Goal: Information Seeking & Learning: Learn about a topic

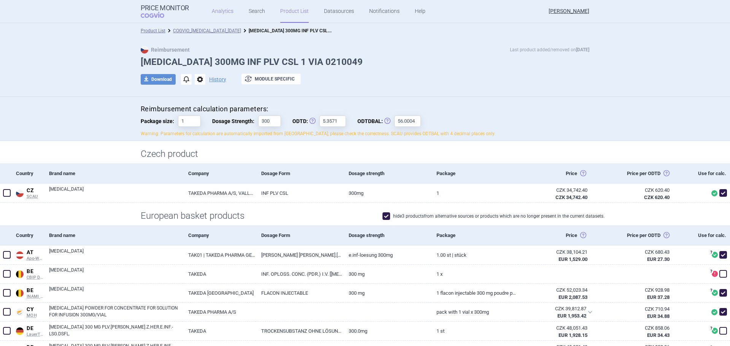
click at [221, 13] on link "Analytics" at bounding box center [223, 11] width 22 height 23
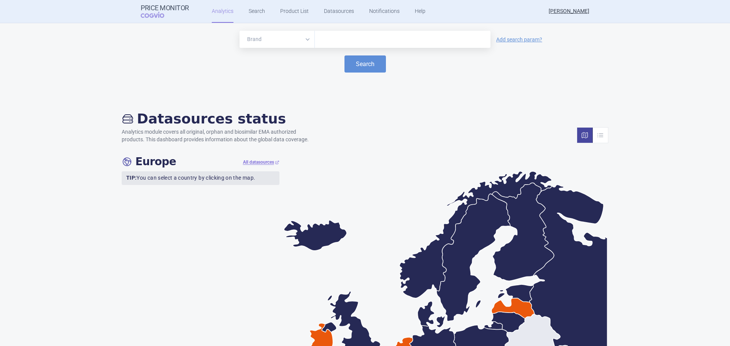
click at [351, 35] on input "text" at bounding box center [402, 40] width 168 height 10
type input "Hyqvia"
click at [348, 60] on button "Search" at bounding box center [364, 63] width 41 height 17
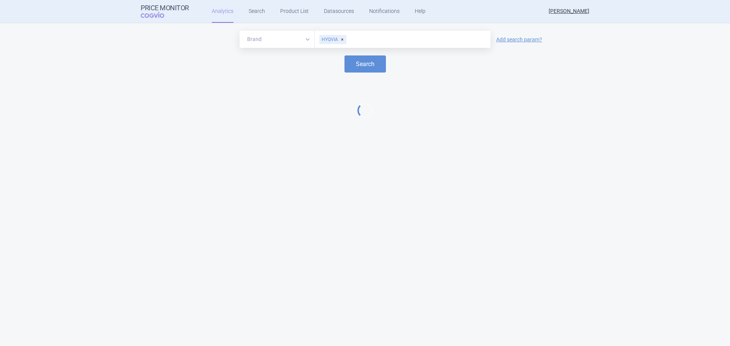
select select "EUR"
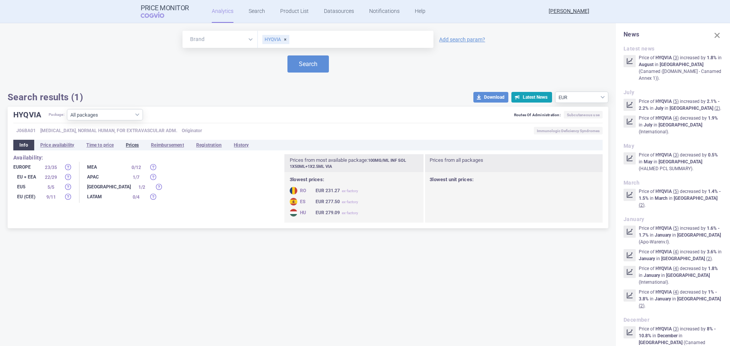
click at [135, 146] on li "Prices" at bounding box center [132, 145] width 25 height 11
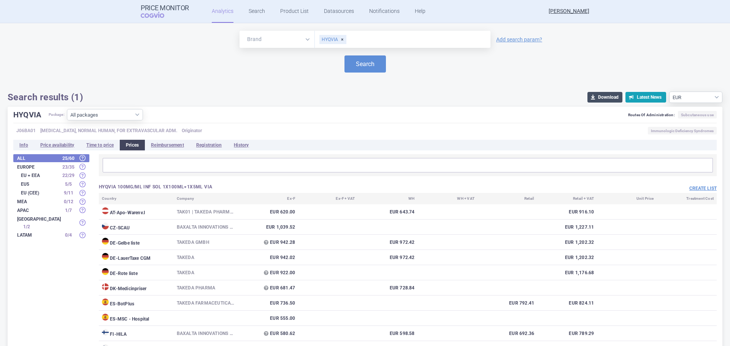
click at [486, 93] on span "download" at bounding box center [592, 97] width 11 height 11
click at [486, 98] on select "Source currency EUR USD" at bounding box center [695, 97] width 53 height 11
click at [464, 95] on div "Search results (1) download Download Latest News Source currency EUR USD" at bounding box center [365, 97] width 714 height 11
click at [30, 166] on strong "Europe" at bounding box center [38, 167] width 42 height 5
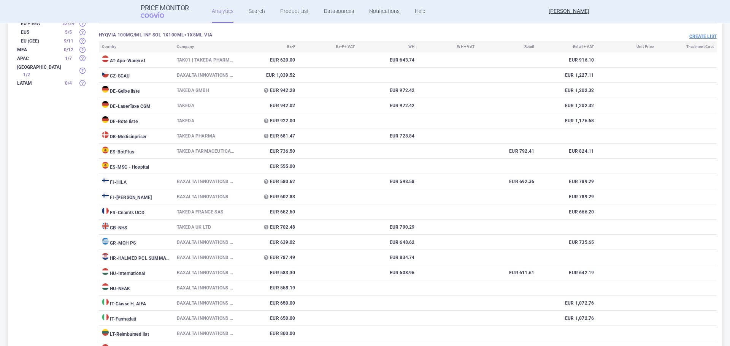
scroll to position [38, 0]
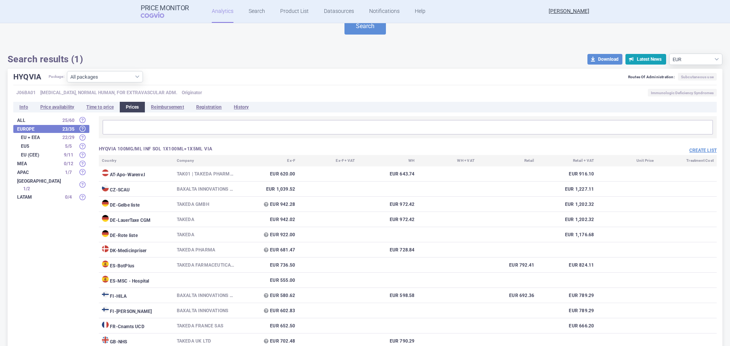
click at [29, 119] on strong "All" at bounding box center [38, 120] width 42 height 5
click at [43, 107] on li "Price availability" at bounding box center [57, 107] width 46 height 11
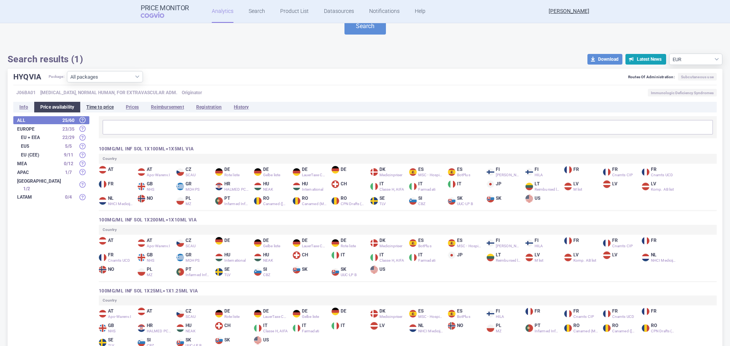
click at [93, 111] on li "Time to price" at bounding box center [100, 107] width 40 height 11
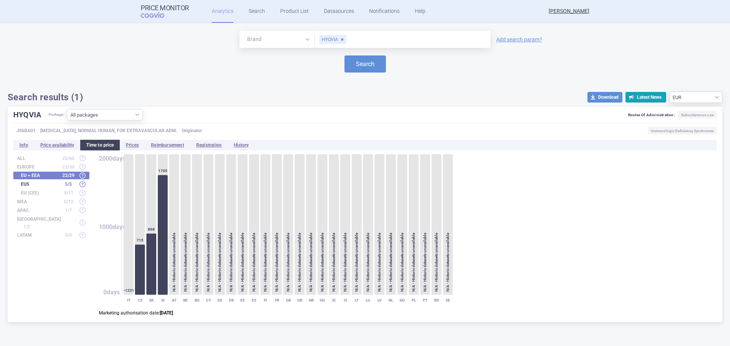
click at [21, 159] on strong "All" at bounding box center [38, 158] width 42 height 5
click at [137, 146] on li "Prices" at bounding box center [132, 145] width 25 height 11
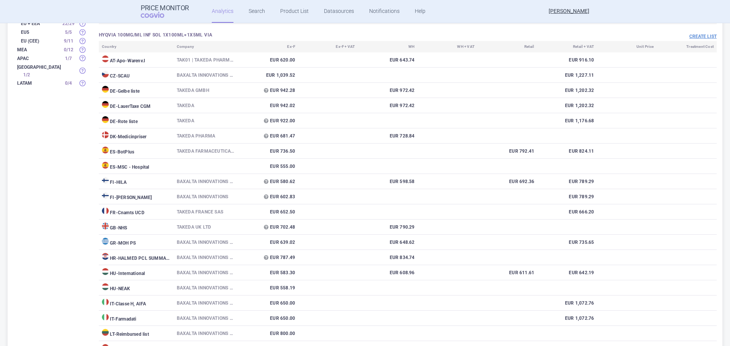
scroll to position [38, 0]
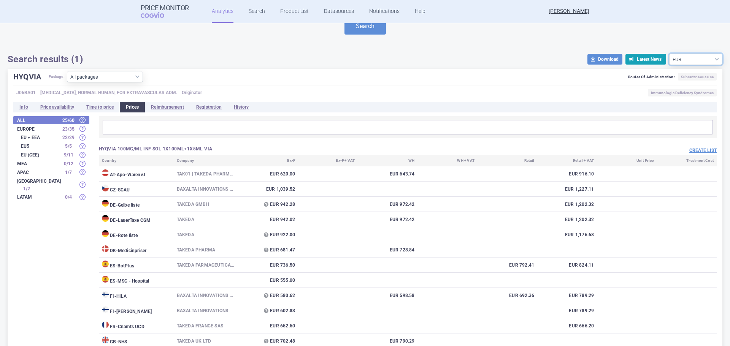
click at [486, 58] on select "Source currency EUR USD" at bounding box center [695, 59] width 53 height 11
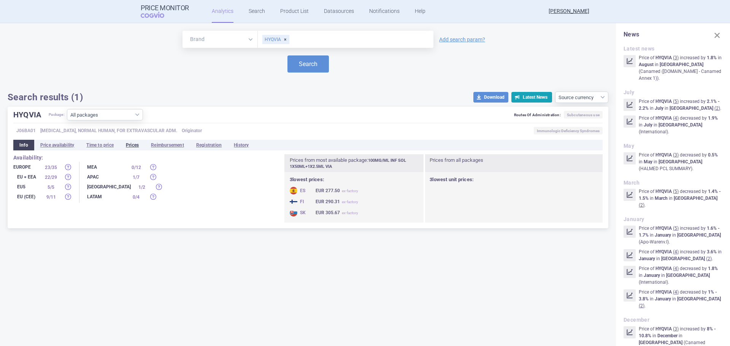
click at [133, 144] on li "Prices" at bounding box center [132, 145] width 25 height 11
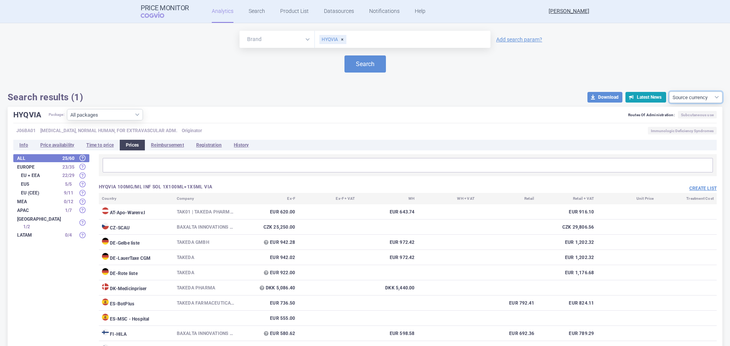
click at [486, 96] on select "Source currency EUR USD" at bounding box center [695, 97] width 53 height 11
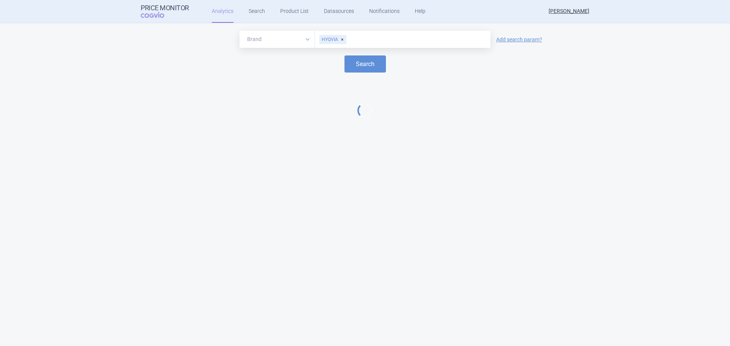
select select "EUR"
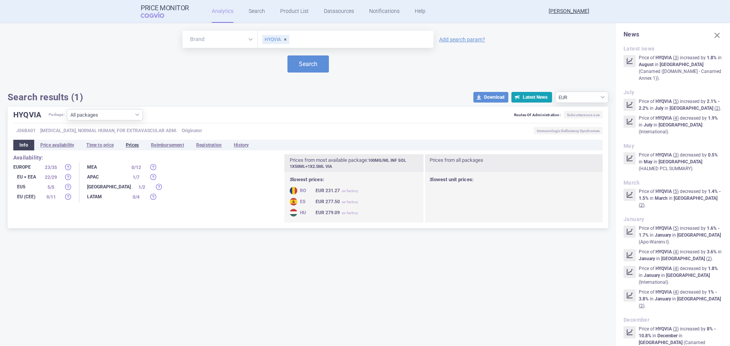
click at [132, 146] on li "Prices" at bounding box center [132, 145] width 25 height 11
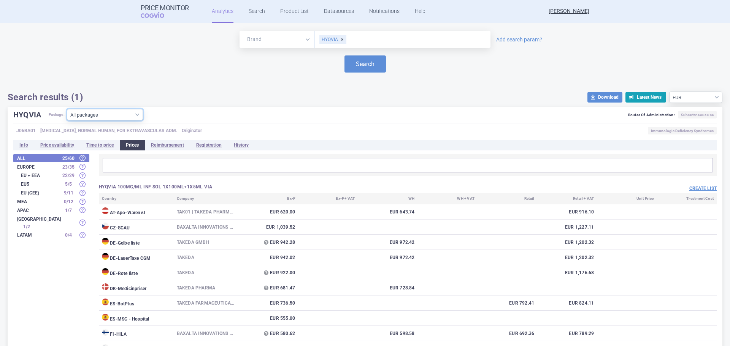
click at [138, 115] on select "All packages 100MG/ML INF SOL 1X100ML+1X5ML VIA ( 29 ) 100MG/ML INF SOL 1X200ML…" at bounding box center [105, 114] width 76 height 11
click at [217, 101] on div "Search results (1) download Download Latest News Source currency EUR USD" at bounding box center [365, 97] width 714 height 11
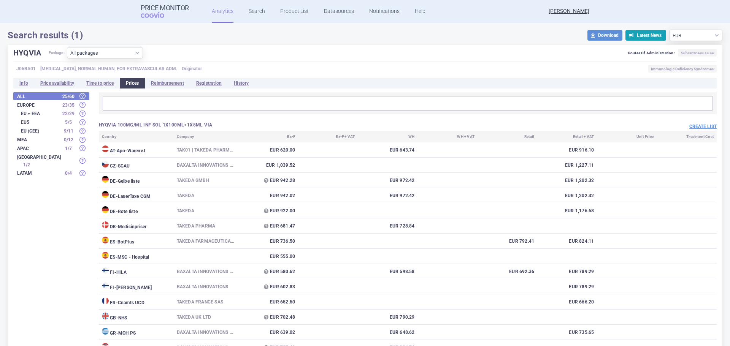
scroll to position [76, 0]
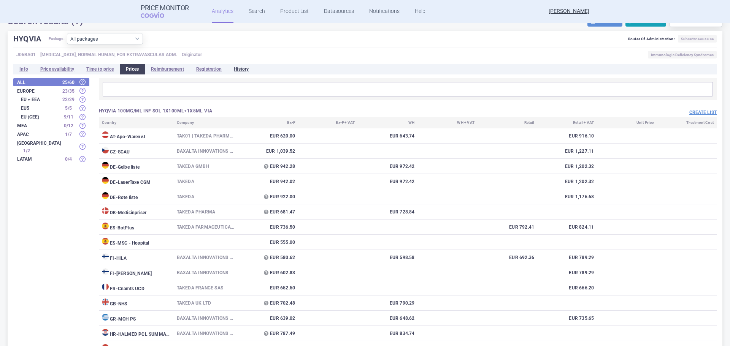
click at [251, 66] on li "History" at bounding box center [241, 69] width 27 height 11
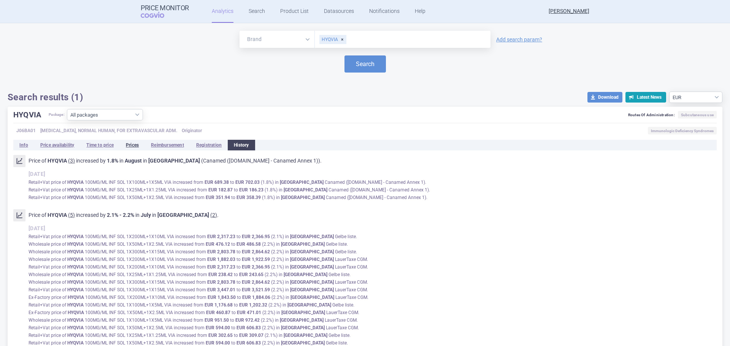
click at [130, 147] on li "Prices" at bounding box center [132, 145] width 25 height 11
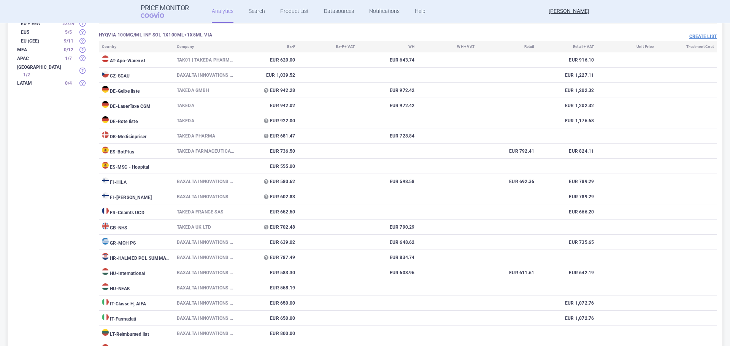
scroll to position [38, 0]
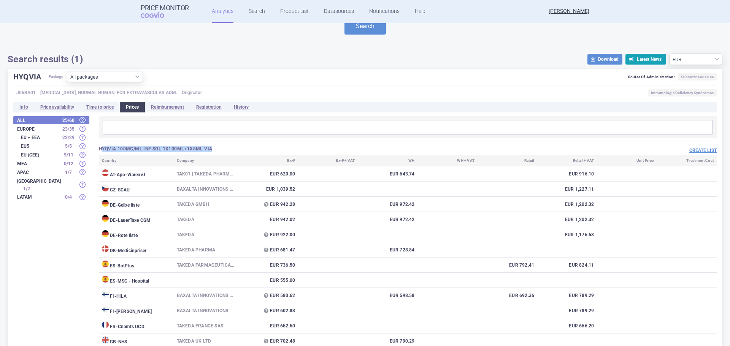
drag, startPoint x: 103, startPoint y: 150, endPoint x: 220, endPoint y: 153, distance: 117.1
click at [220, 153] on div "HYQVIA 100MG/ML INF SOL 1X100ML+1X5ML VIA" at bounding box center [253, 150] width 309 height 8
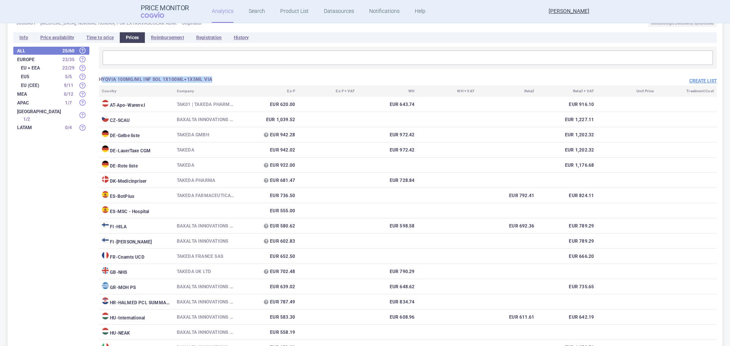
scroll to position [152, 0]
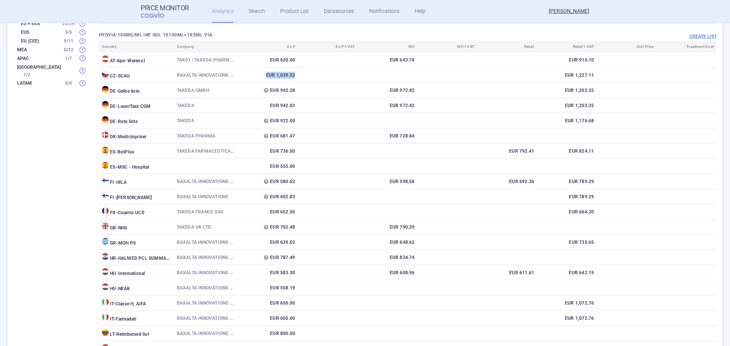
drag, startPoint x: 265, startPoint y: 75, endPoint x: 318, endPoint y: 78, distance: 53.3
click at [318, 78] on tr "CZ - SCAU Baxalta Innovations GmbH, [GEOGRAPHIC_DATA] EUR 1,039.52 EUR 1,227.11" at bounding box center [408, 75] width 618 height 15
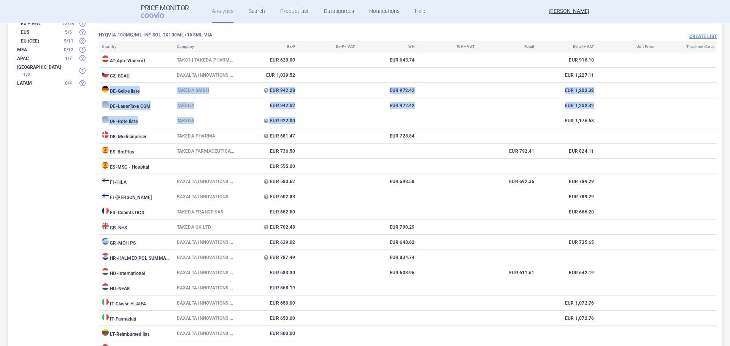
drag, startPoint x: 110, startPoint y: 86, endPoint x: 301, endPoint y: 128, distance: 194.9
click at [301, 128] on tbody "AT - Apo-Warenv.I TAK01 | TAKEDA PHARMA GES.M.B.H. EUR 620.00 EUR 643.74 EUR 91…" at bounding box center [408, 265] width 618 height 426
click at [321, 111] on td at bounding box center [328, 105] width 60 height 15
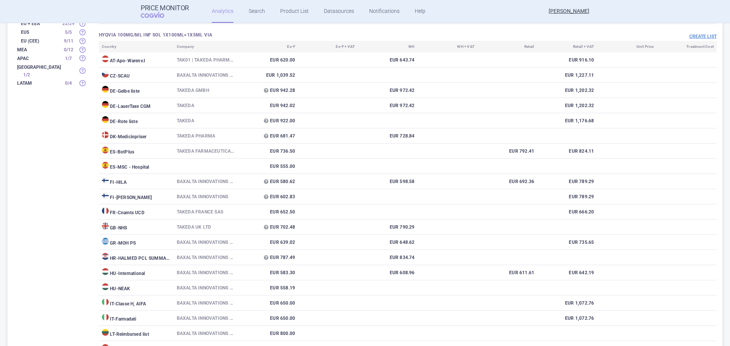
scroll to position [114, 0]
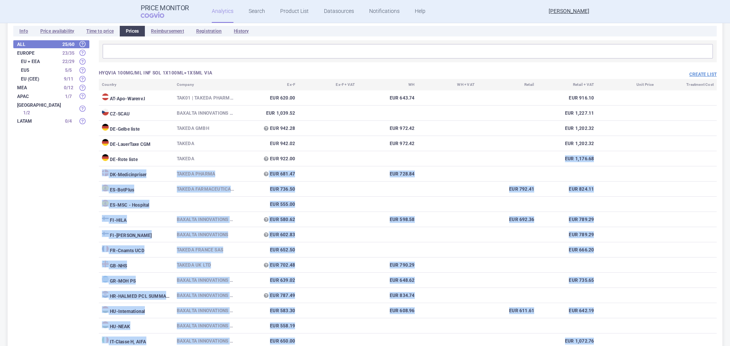
click at [267, 130] on body "Price Monitor COGVIO Analytics Search Product List Datasources Notifications He…" at bounding box center [365, 173] width 730 height 346
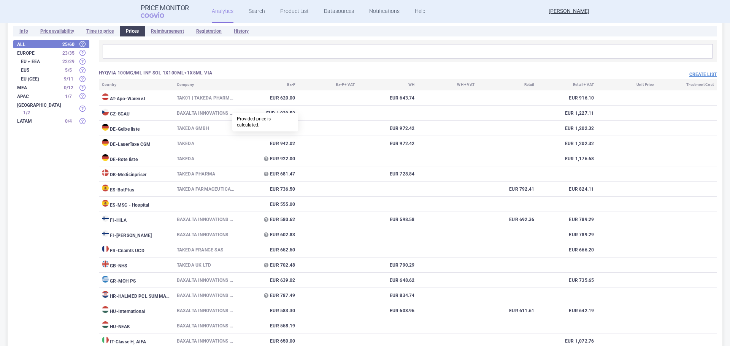
click at [255, 143] on td "EUR 942.02" at bounding box center [268, 143] width 60 height 15
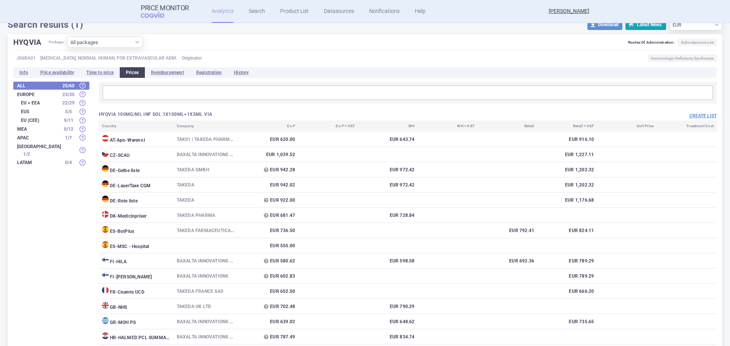
scroll to position [76, 0]
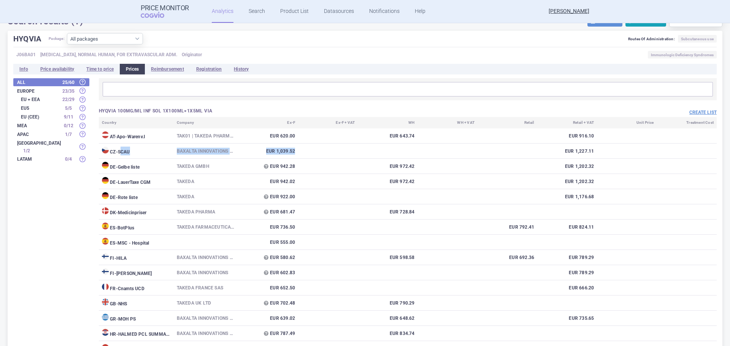
drag, startPoint x: 124, startPoint y: 149, endPoint x: 322, endPoint y: 150, distance: 197.6
click at [322, 150] on tr "CZ - SCAU Baxalta Innovations GmbH, [GEOGRAPHIC_DATA] EUR 1,039.52 EUR 1,227.11" at bounding box center [408, 151] width 618 height 15
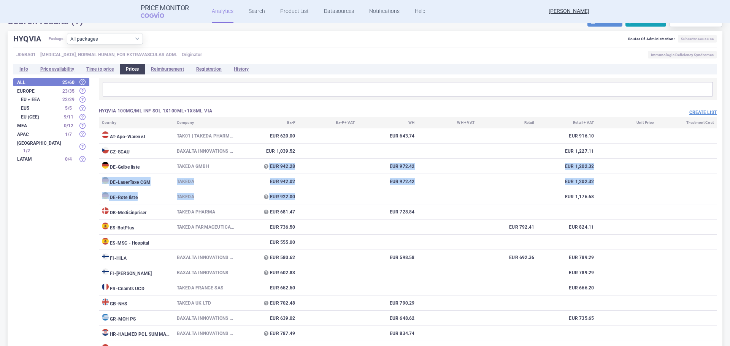
drag, startPoint x: 299, startPoint y: 200, endPoint x: 265, endPoint y: 172, distance: 44.4
click at [265, 172] on tbody "AT - Apo-Warenv.I TAK01 | TAKEDA PHARMA GES.M.B.H. EUR 620.00 EUR 643.74 EUR 91…" at bounding box center [408, 341] width 618 height 426
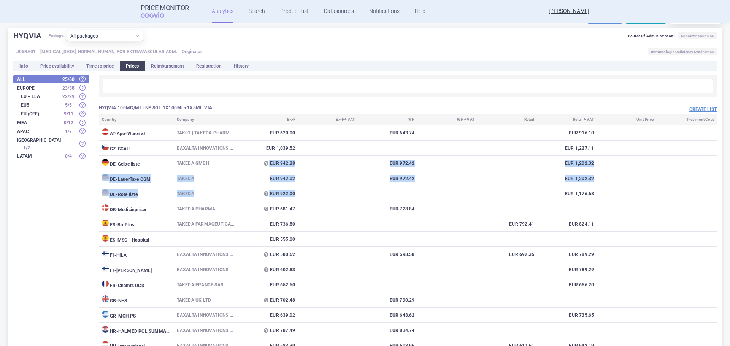
scroll to position [342, 0]
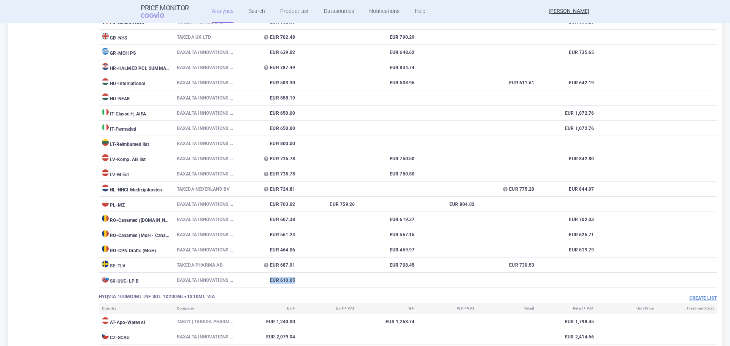
drag, startPoint x: 298, startPoint y: 278, endPoint x: 260, endPoint y: 280, distance: 38.1
click at [260, 239] on tr "SK - UUC-LP B Baxalta Innovations GmbH EUR 610.05" at bounding box center [408, 280] width 618 height 15
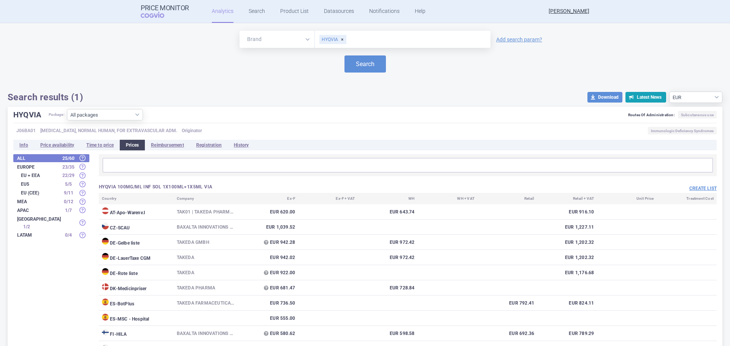
scroll to position [114, 0]
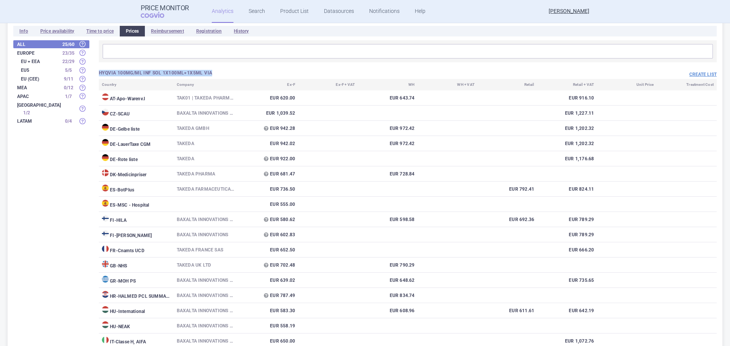
drag, startPoint x: 219, startPoint y: 71, endPoint x: 101, endPoint y: 68, distance: 117.5
copy h3 "HYQVIA 100MG/ML INF SOL 1X100ML+1X5ML VIA"
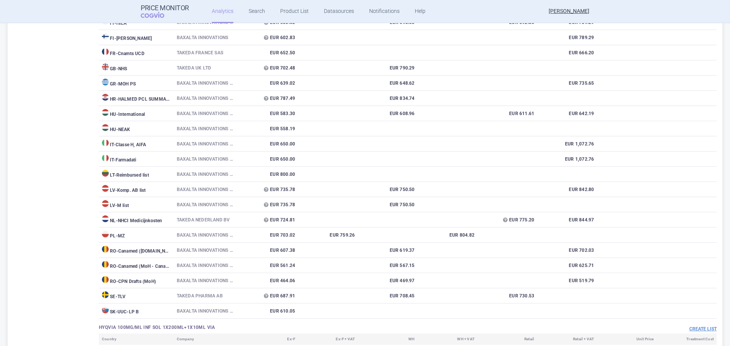
scroll to position [456, 0]
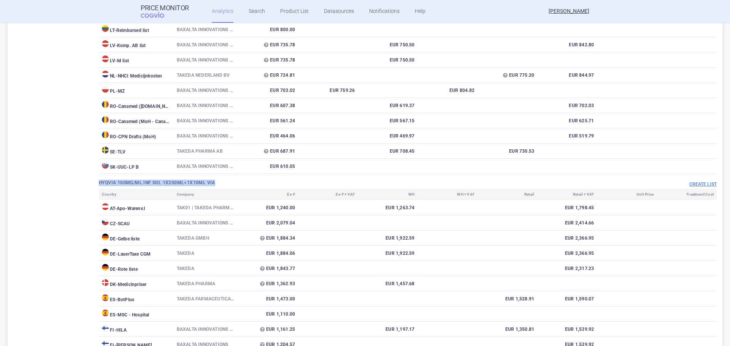
drag, startPoint x: 223, startPoint y: 184, endPoint x: 95, endPoint y: 186, distance: 127.7
copy h3 "HYQVIA 100MG/ML INF SOL 1X200ML+1X10ML VIA"
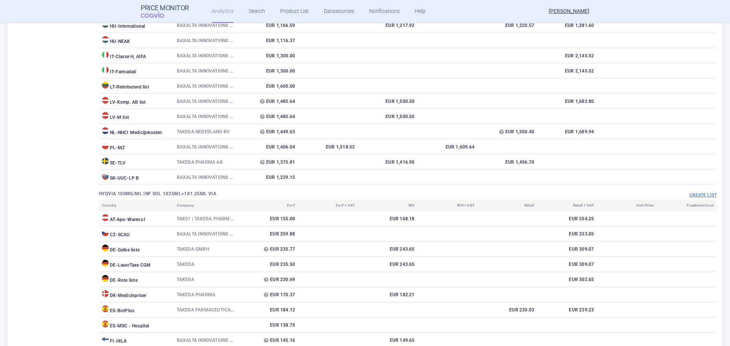
scroll to position [912, 0]
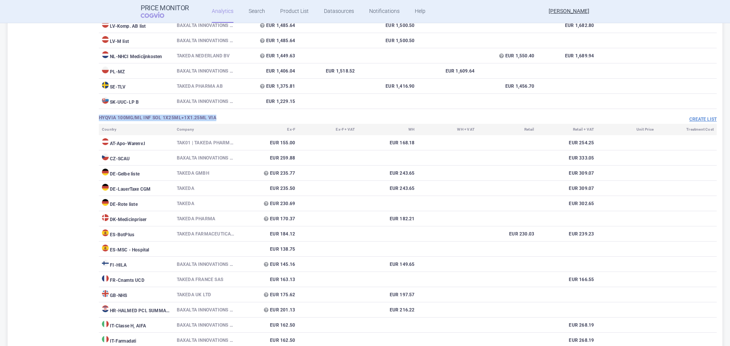
drag, startPoint x: 219, startPoint y: 117, endPoint x: 57, endPoint y: 117, distance: 162.3
click at [57, 117] on div "All 25 / 60 Europe 23 / 35 EU + EEA 22 / 29 EU5 5 / 5 EU (CEE) 9 / 11 MEA 0 / 1…" at bounding box center [364, 316] width 703 height 2149
copy h3 "HYQVIA 100MG/ML INF SOL 1X25ML+1X1.25ML VIA"
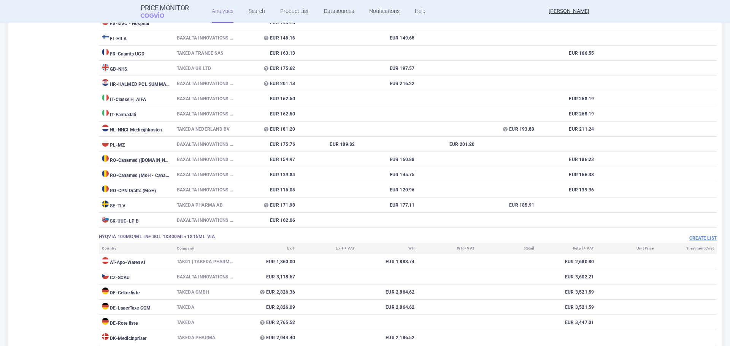
scroll to position [1140, 0]
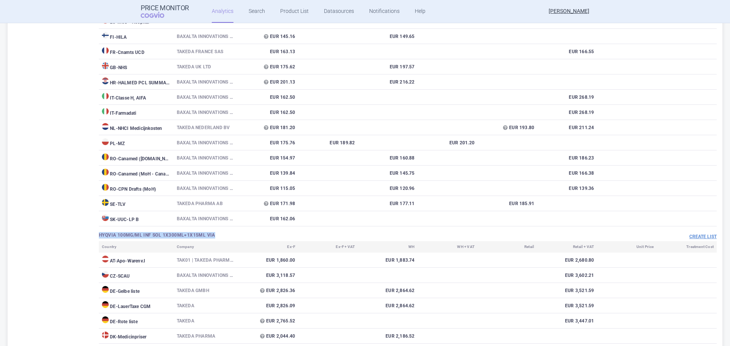
drag, startPoint x: 222, startPoint y: 238, endPoint x: 100, endPoint y: 239, distance: 121.6
click at [100, 239] on div "HYQVIA 100MG/ML INF SOL 1X300ML+1X15ML VIA" at bounding box center [253, 236] width 309 height 8
copy h3 "HYQVIA 100MG/ML INF SOL 1X300ML+1X15ML VIA"
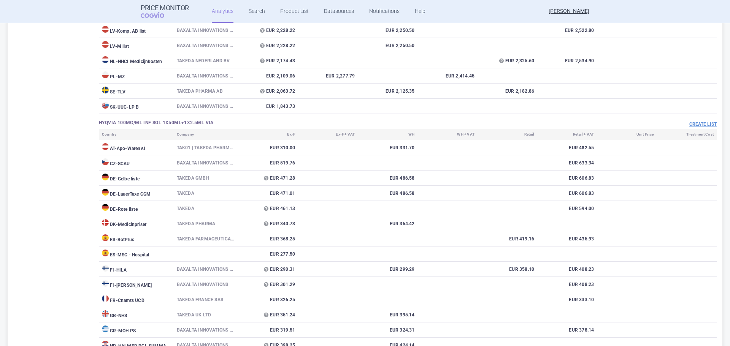
scroll to position [1672, 0]
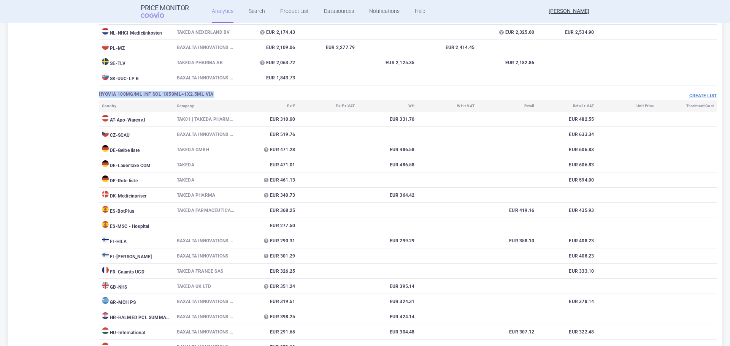
drag, startPoint x: 223, startPoint y: 94, endPoint x: 96, endPoint y: 97, distance: 126.6
copy h3 "HYQVIA 100MG/ML INF SOL 1X50ML+1X2.5ML VIA"
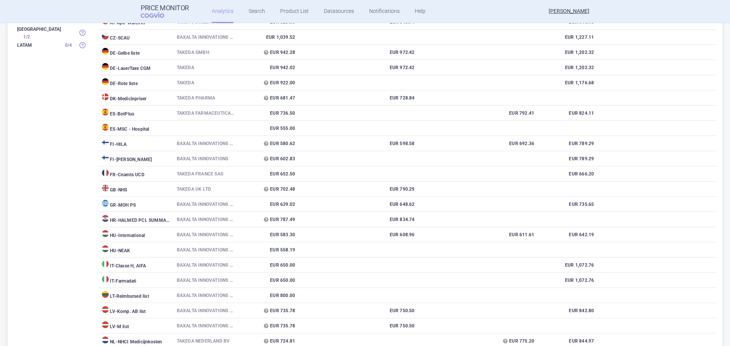
scroll to position [0, 0]
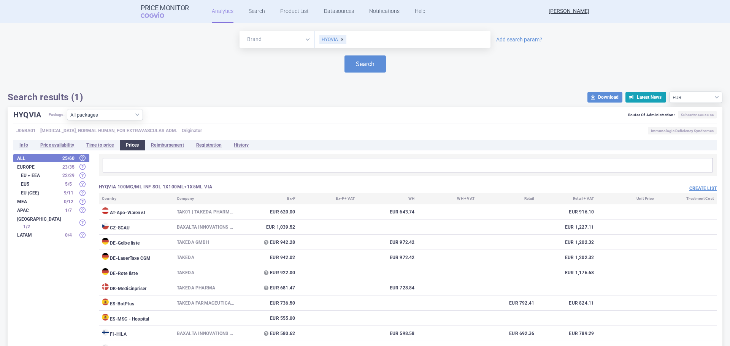
click at [339, 39] on div "HYQVIA" at bounding box center [332, 39] width 27 height 9
type input "kiovig"
click at [344, 55] on button "Search" at bounding box center [364, 63] width 41 height 17
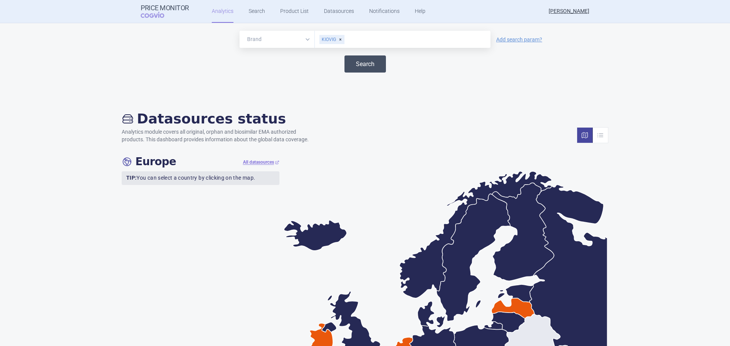
click at [347, 61] on button "Search" at bounding box center [364, 63] width 41 height 17
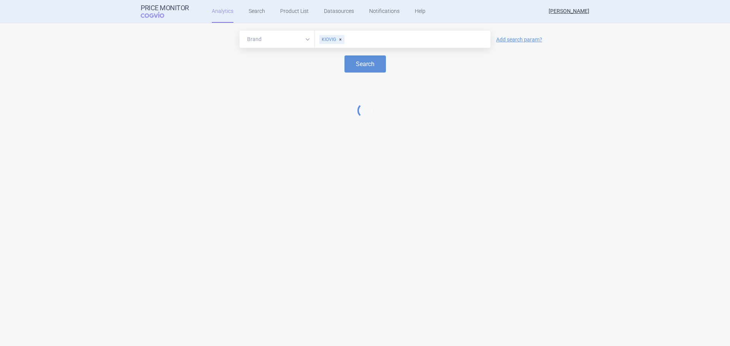
select select "EUR"
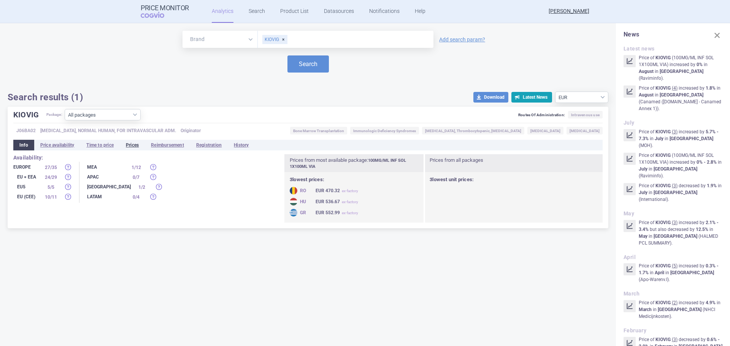
click at [133, 147] on li "Prices" at bounding box center [132, 145] width 25 height 11
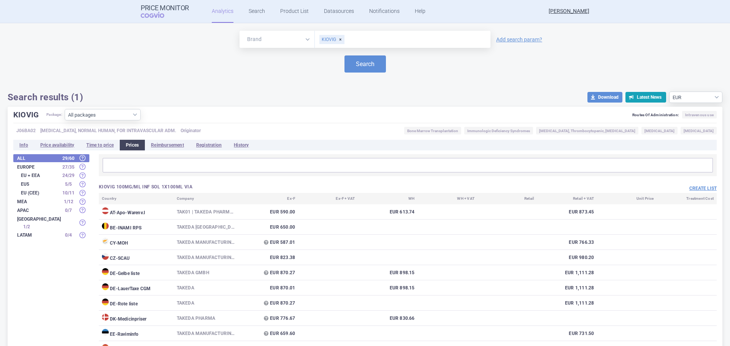
click at [337, 39] on div "KIOVIG" at bounding box center [331, 39] width 25 height 9
click at [368, 36] on input "gammagard" at bounding box center [402, 40] width 168 height 10
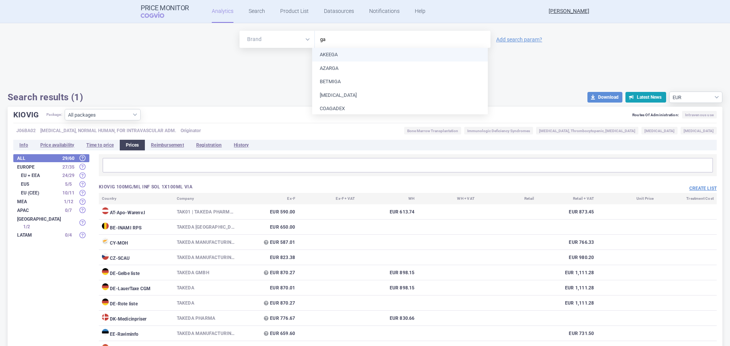
type input "g"
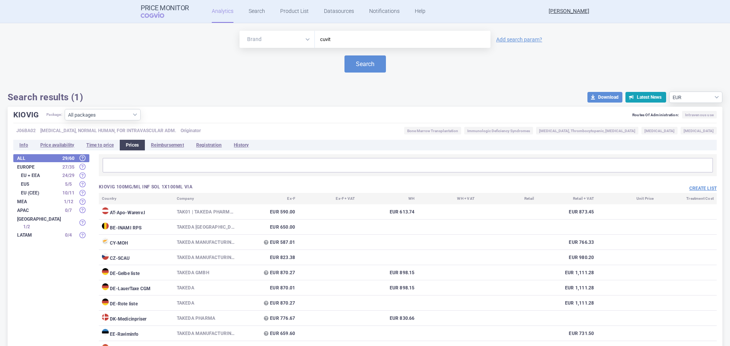
click at [306, 40] on select "Brand ATC/Active substance Therapeutic area" at bounding box center [276, 39] width 75 height 17
click at [339, 40] on input "cuvit" at bounding box center [402, 40] width 168 height 10
click at [344, 55] on button "Search" at bounding box center [364, 63] width 41 height 17
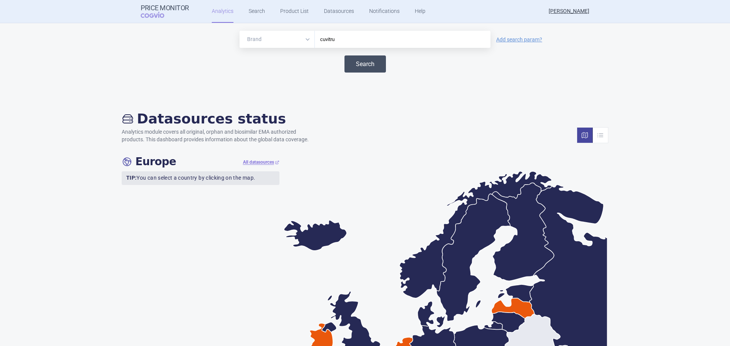
click at [352, 65] on button "Search" at bounding box center [364, 63] width 41 height 17
click at [365, 59] on button "Search" at bounding box center [364, 63] width 41 height 17
click at [349, 45] on div "cuvitru" at bounding box center [403, 39] width 176 height 17
drag, startPoint x: 340, startPoint y: 43, endPoint x: 239, endPoint y: 43, distance: 100.7
click at [239, 43] on div "Brand ATC/Active substance Therapeutic area cuvitru" at bounding box center [364, 39] width 251 height 17
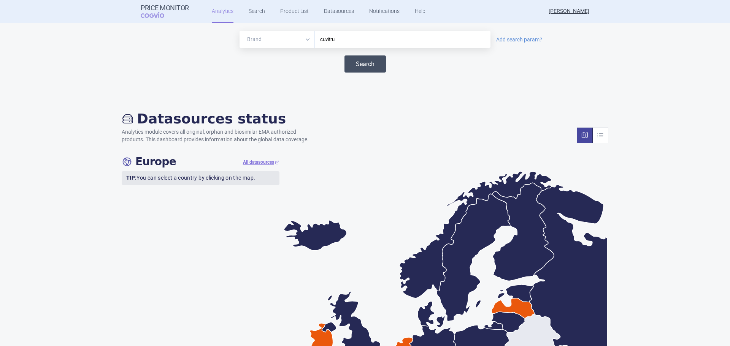
click at [352, 58] on button "Search" at bounding box center [364, 63] width 41 height 17
click at [348, 44] on input "cuvitru" at bounding box center [402, 40] width 168 height 10
drag, startPoint x: 347, startPoint y: 43, endPoint x: 280, endPoint y: 43, distance: 66.9
click at [280, 43] on div "Brand ATC/Active substance Therapeutic area cuvitru" at bounding box center [364, 39] width 251 height 17
click at [344, 55] on button "Search" at bounding box center [364, 63] width 41 height 17
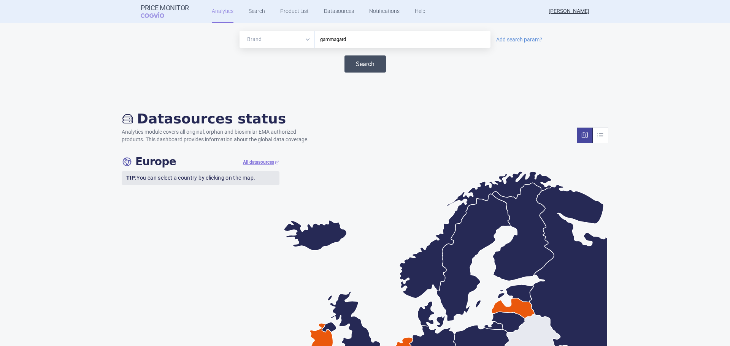
click at [347, 62] on button "Search" at bounding box center [364, 63] width 41 height 17
drag, startPoint x: 363, startPoint y: 40, endPoint x: 263, endPoint y: 42, distance: 100.4
click at [264, 42] on div "Brand ATC/Active substance Therapeutic area gammagard" at bounding box center [364, 39] width 251 height 17
drag, startPoint x: 350, startPoint y: 40, endPoint x: 165, endPoint y: 41, distance: 185.1
click at [165, 41] on div "Brand ATC/Active substance Therapeutic area kiovi Add search param?" at bounding box center [365, 39] width 714 height 17
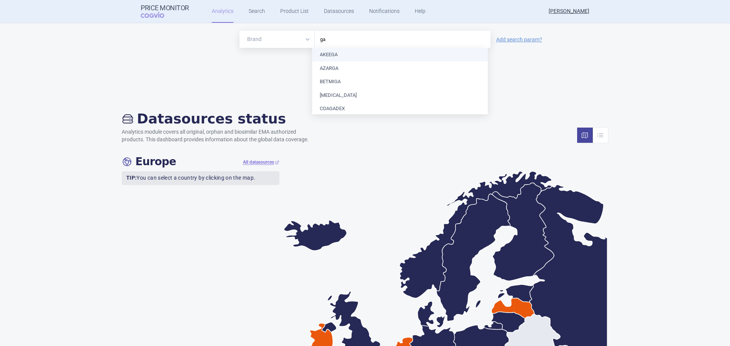
type input "g"
type input "c"
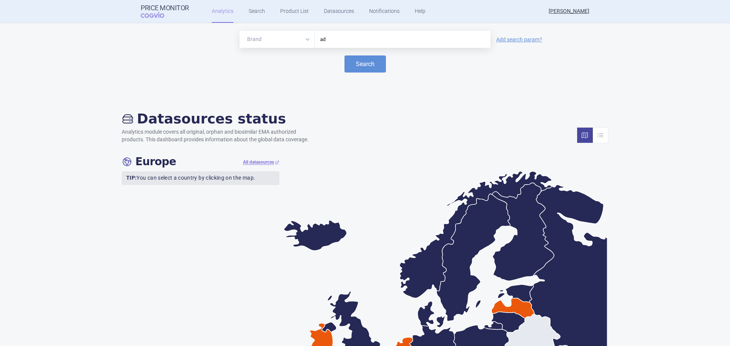
type input "a"
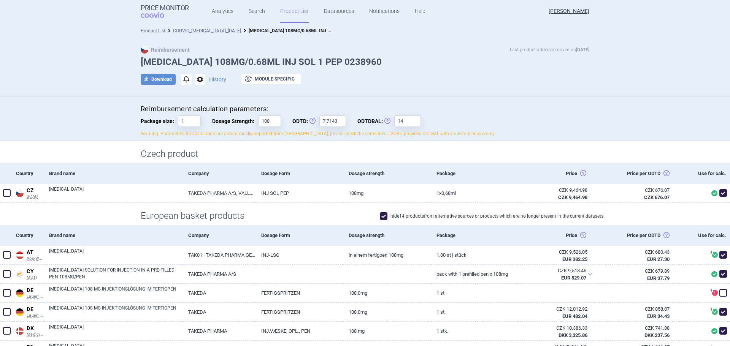
scroll to position [152, 0]
